Goal: Task Accomplishment & Management: Complete application form

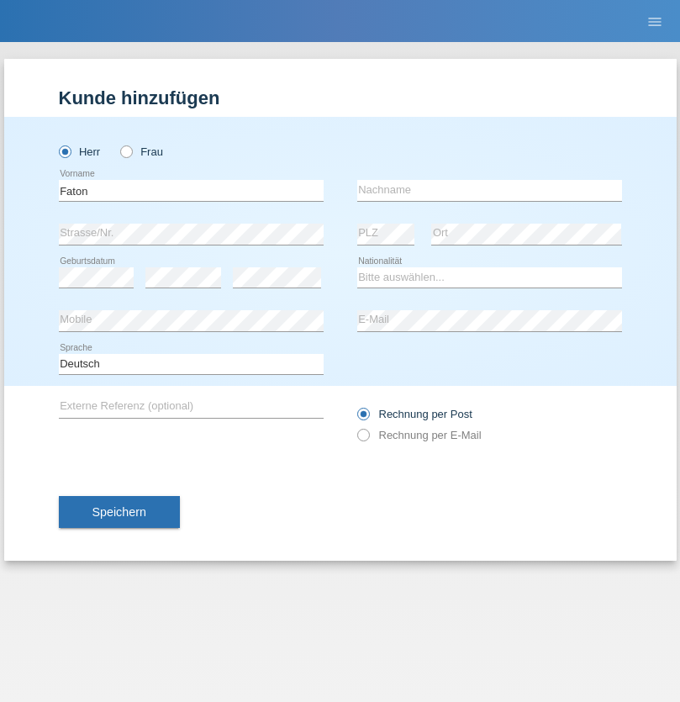
type input "Faton"
click at [489, 190] on input "text" at bounding box center [489, 190] width 265 height 21
type input "Kryeziu"
select select "CH"
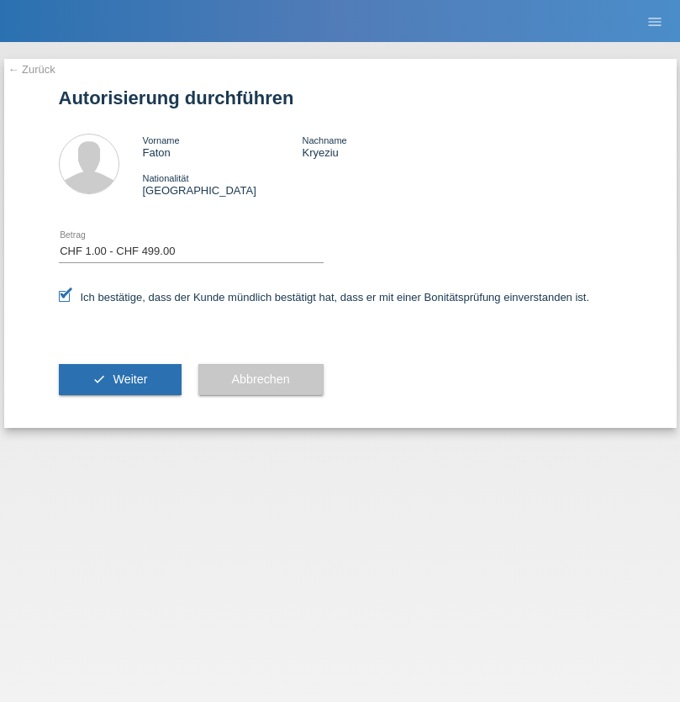
select select "1"
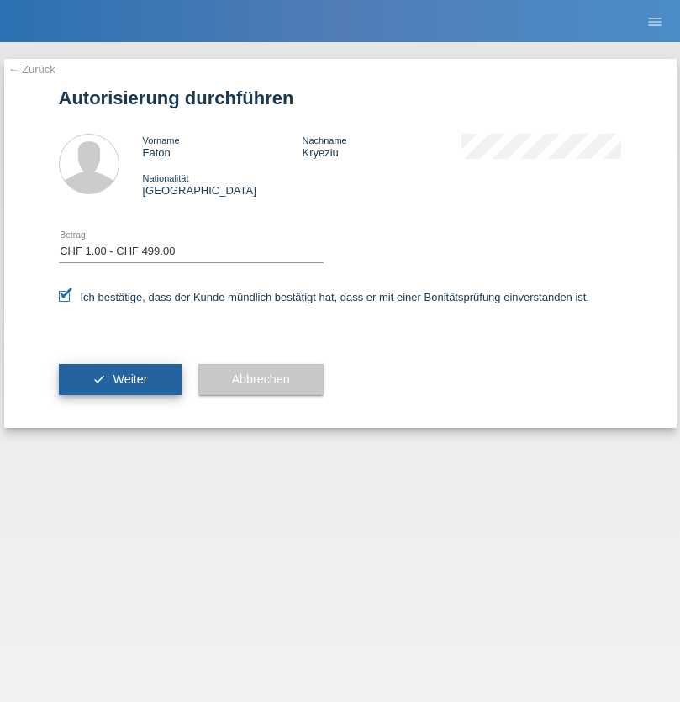
click at [119, 379] on span "Weiter" at bounding box center [130, 378] width 34 height 13
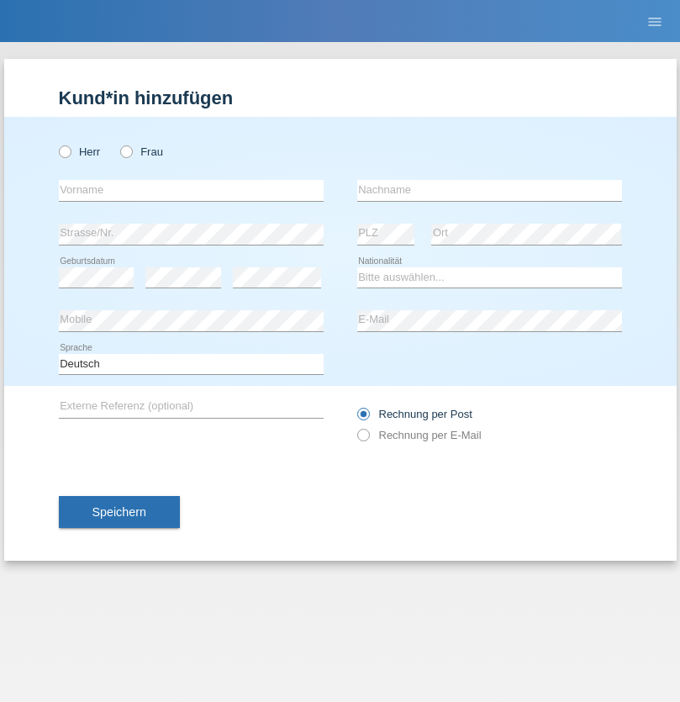
radio input "true"
click at [191, 190] on input "text" at bounding box center [191, 190] width 265 height 21
type input "Wiem"
click at [489, 190] on input "text" at bounding box center [489, 190] width 265 height 21
type input "Amami"
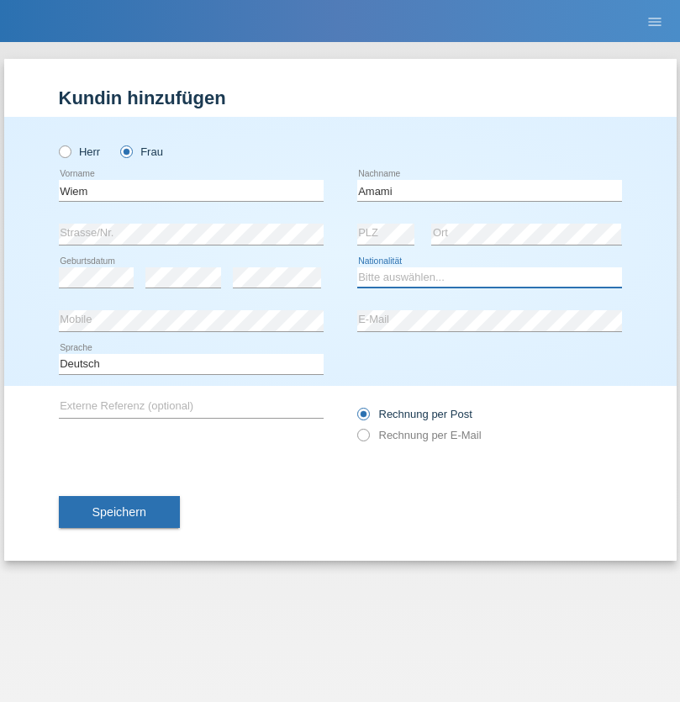
select select "CH"
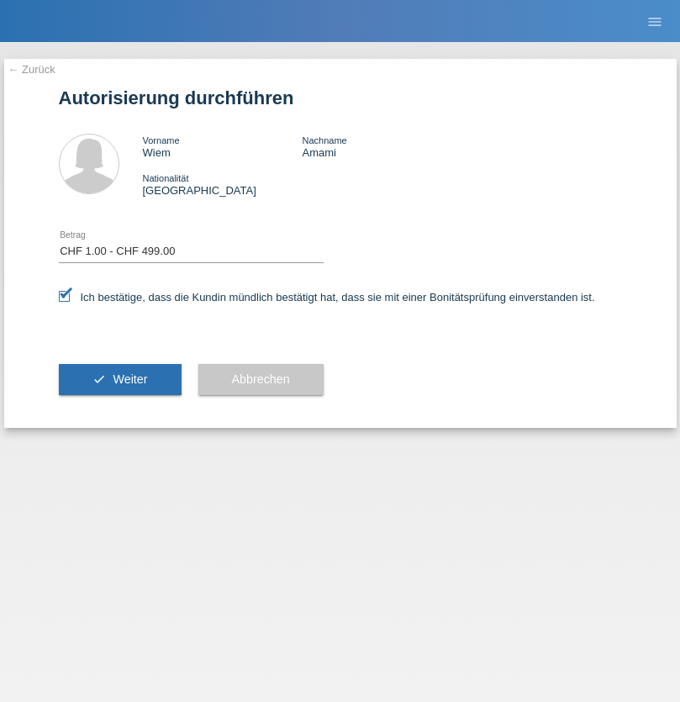
select select "1"
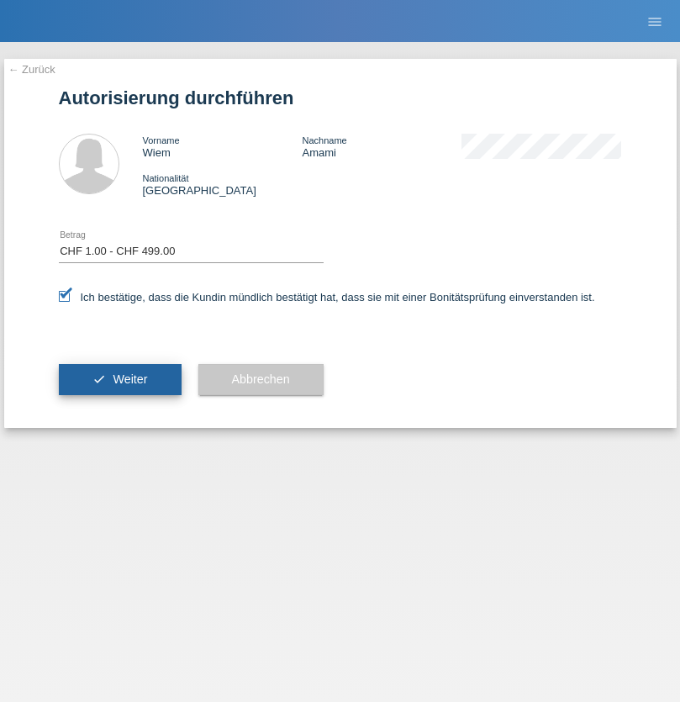
click at [119, 379] on span "Weiter" at bounding box center [130, 378] width 34 height 13
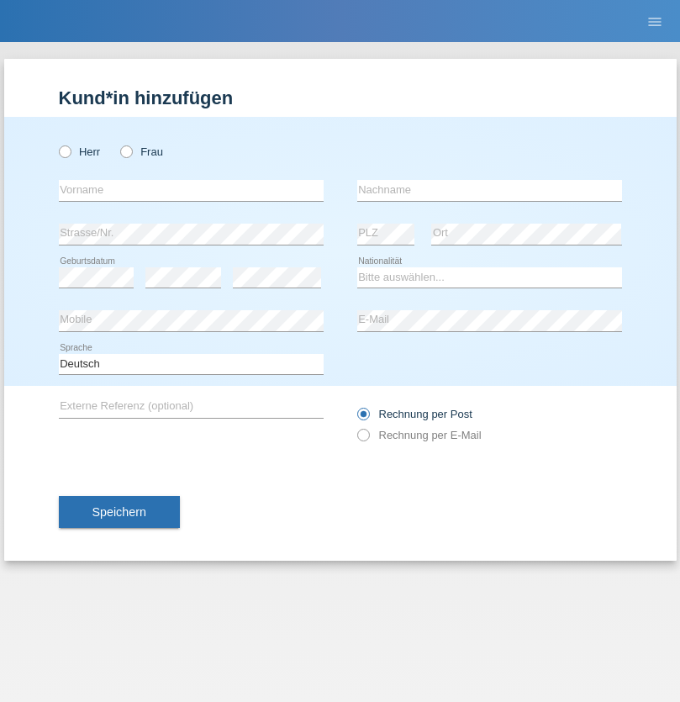
radio input "true"
click at [191, 190] on input "text" at bounding box center [191, 190] width 265 height 21
type input "Niksa"
click at [489, 190] on input "text" at bounding box center [489, 190] width 265 height 21
type input "Bracak-Dujmovic"
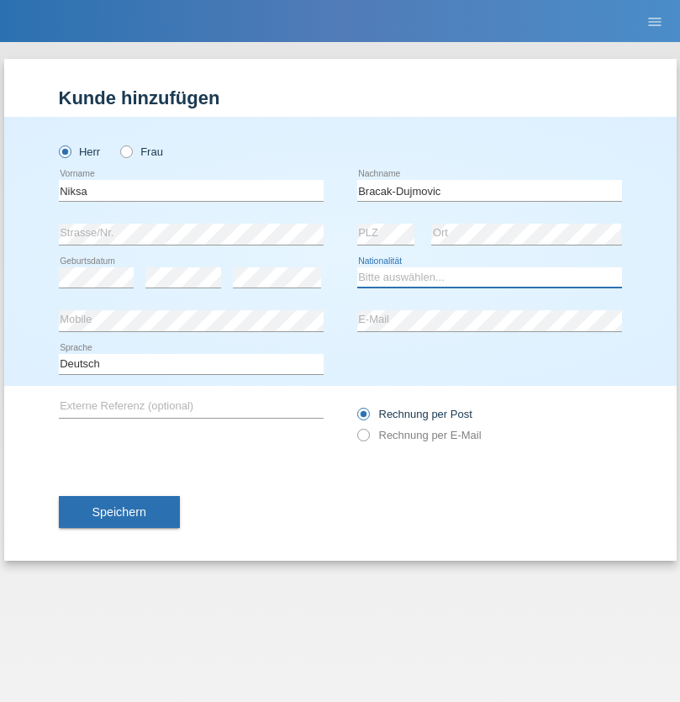
select select "HR"
select select "C"
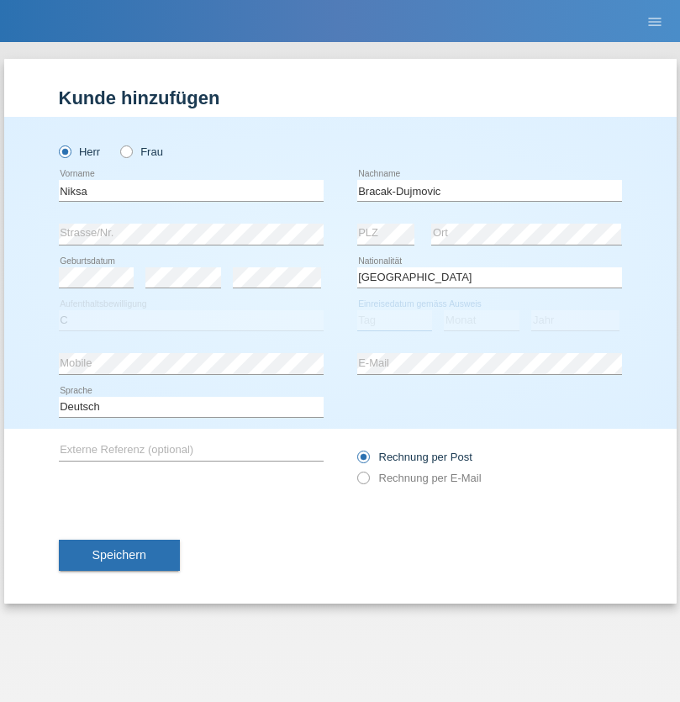
select select "12"
select select "10"
select select "2021"
